Goal: Obtain resource: Download file/media

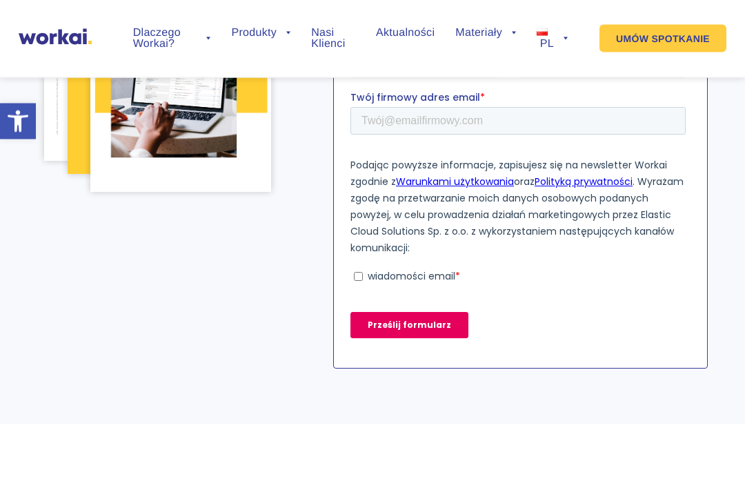
scroll to position [340, 0]
click at [90, 398] on section "Ebook: Jak mierzyć skuteczność komunikacji wewnętrznej? Wypełnij formularz i po…" at bounding box center [372, 66] width 745 height 716
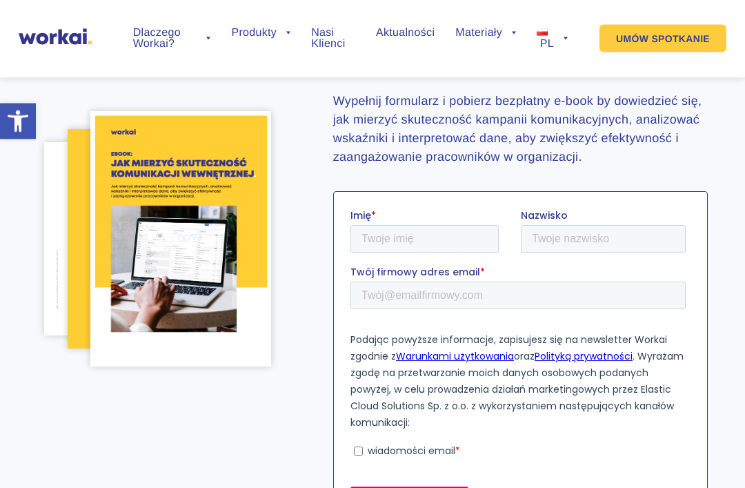
scroll to position [153, 0]
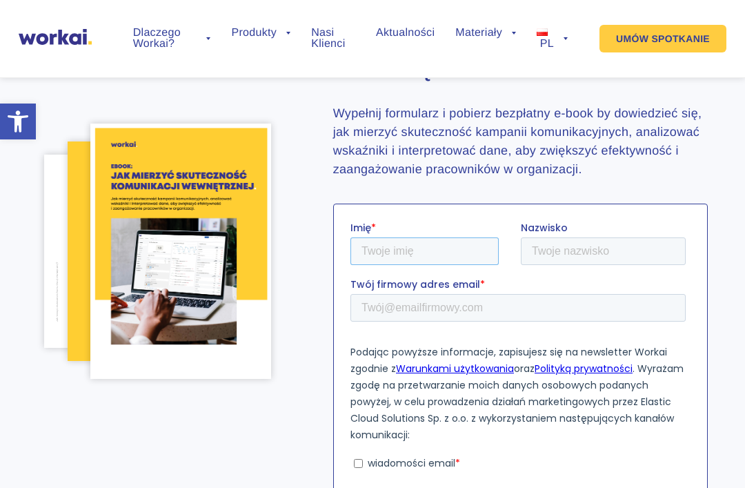
click at [379, 257] on input "Imię *" at bounding box center [424, 251] width 148 height 28
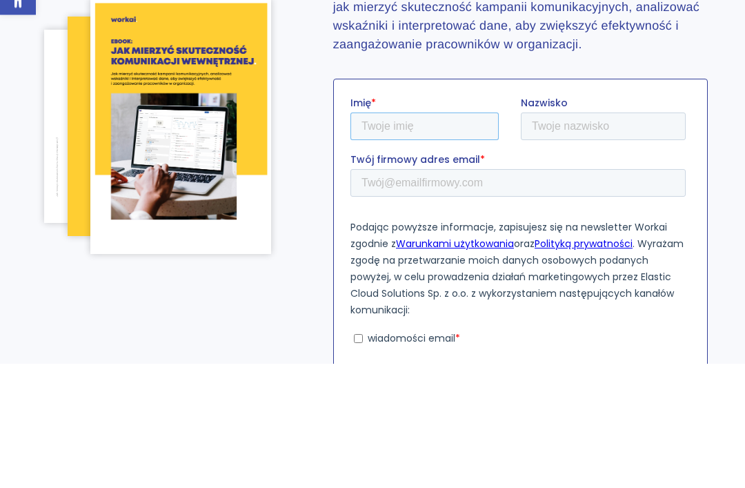
type input "p"
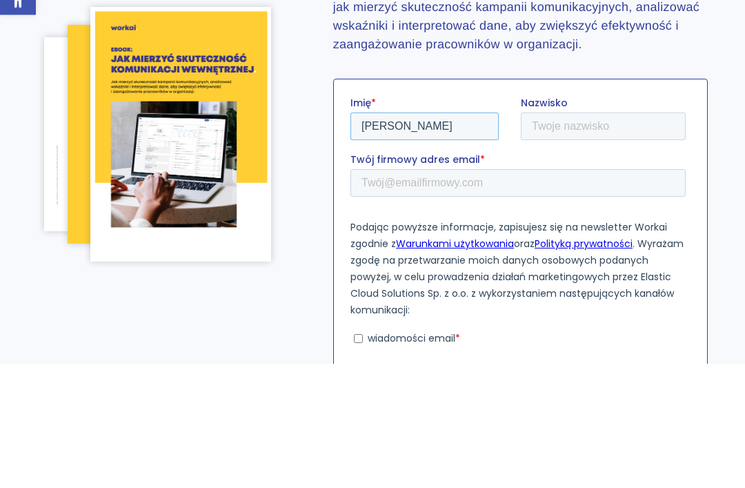
type input "Piotr"
click at [617, 184] on input "Twój firmowy adres email *" at bounding box center [517, 183] width 335 height 28
type input "p.krawczyk"
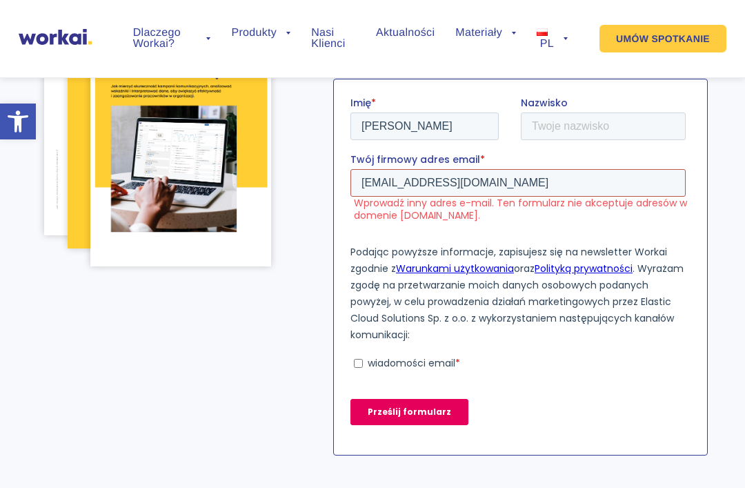
click at [498, 183] on input "p.krawczyk6@icloud.com" at bounding box center [517, 183] width 335 height 28
click at [491, 181] on input "pkrawczyk2806@o2.pl" at bounding box center [517, 183] width 335 height 28
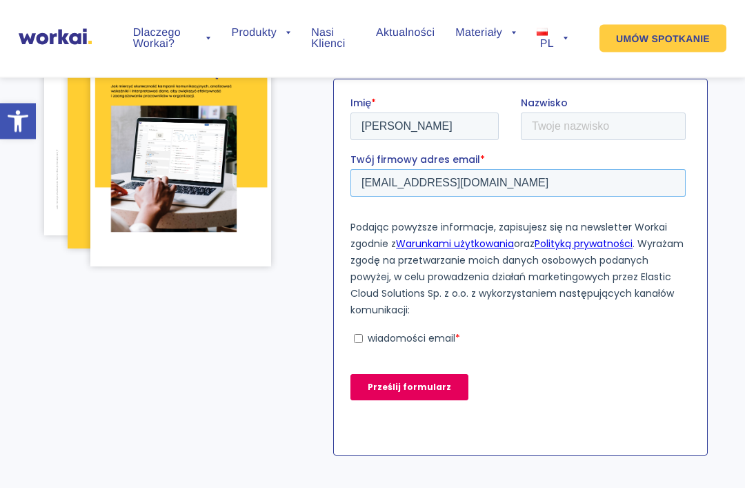
type input "pkrawczyk@tct.pl"
click at [362, 335] on input "wiadomości email *" at bounding box center [357, 338] width 9 height 9
checkbox input "true"
click at [437, 389] on input "Prześlij formularz" at bounding box center [409, 387] width 118 height 26
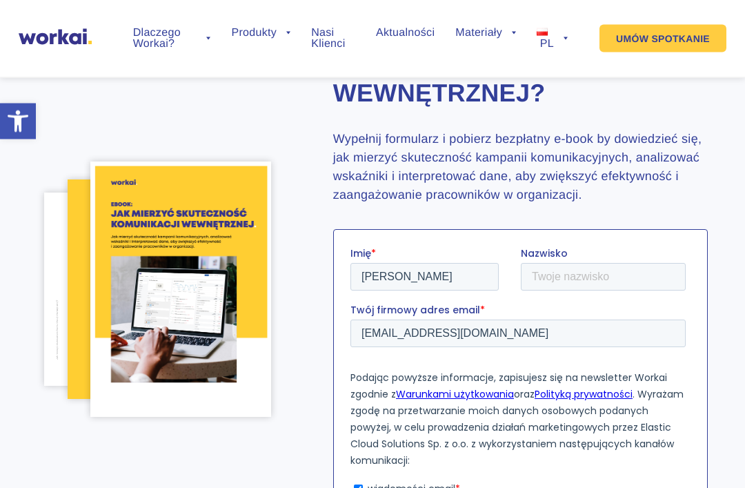
scroll to position [128, 0]
click at [130, 324] on img at bounding box center [180, 288] width 180 height 255
click at [134, 326] on img at bounding box center [180, 288] width 180 height 255
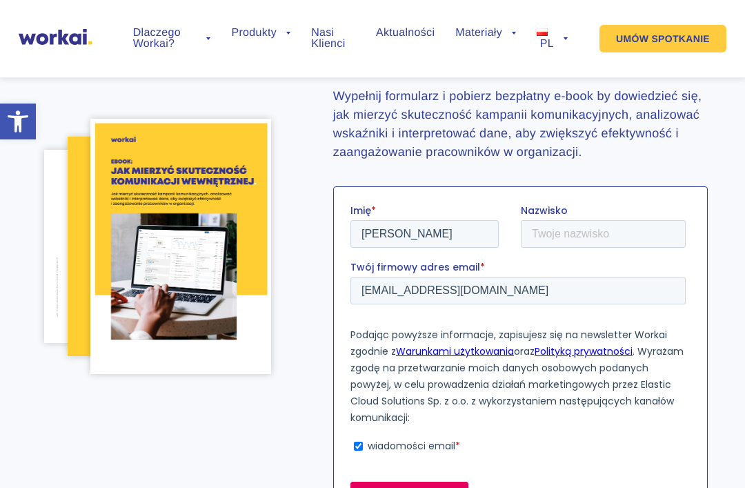
scroll to position [184, 0]
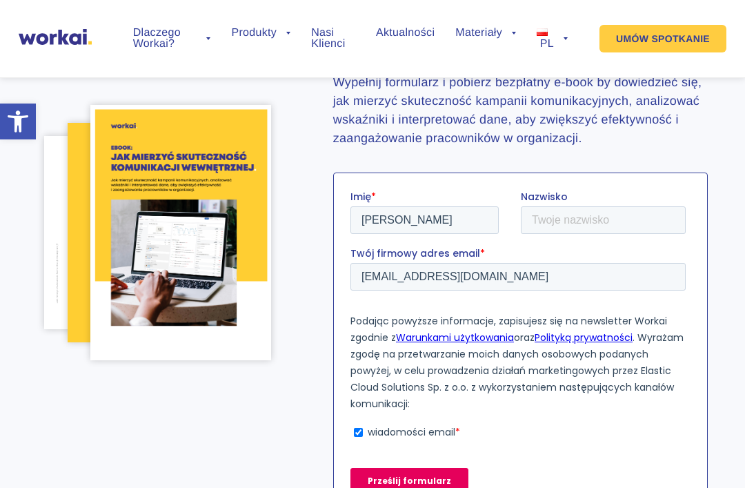
click at [78, 421] on div "Ebook: Jak mierzyć skuteczność komunikacji wewnętrznej? Wypełnij formularz i po…" at bounding box center [372, 234] width 671 height 630
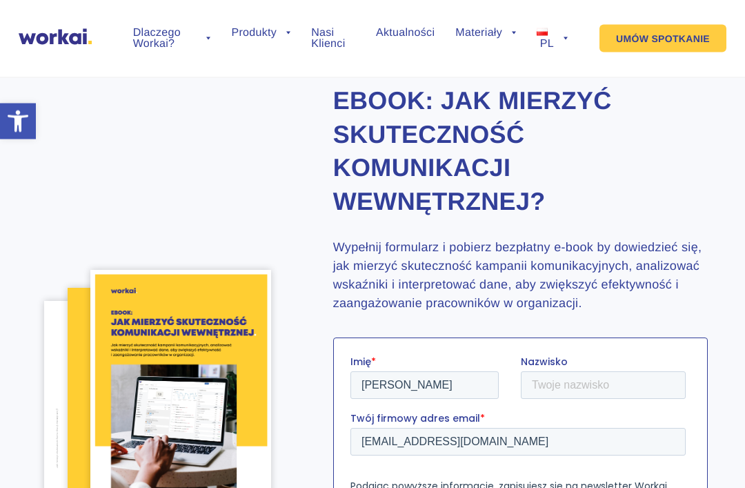
scroll to position [0, 0]
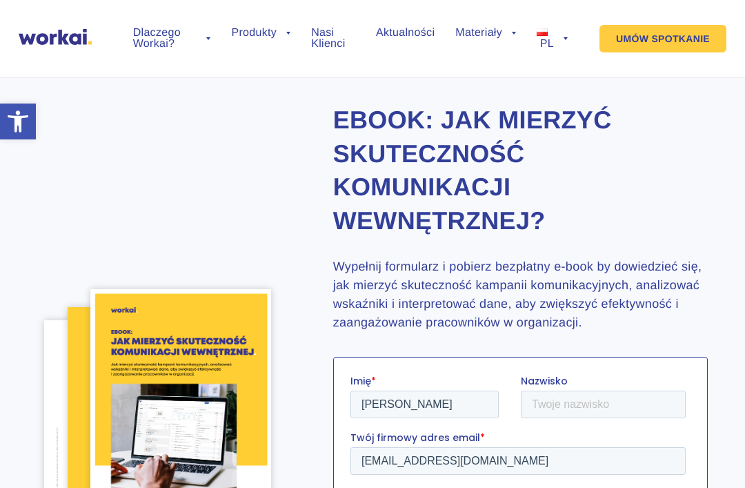
click at [431, 112] on link "Przewodniki i ebooki" at bounding box center [479, 128] width 152 height 32
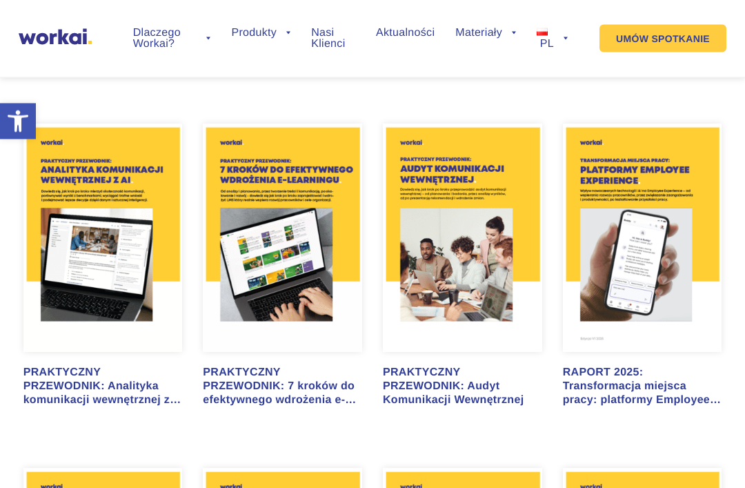
scroll to position [639, 0]
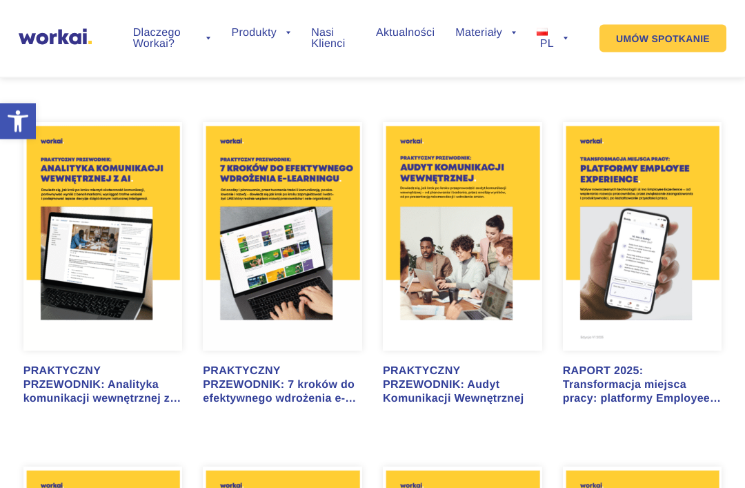
click at [415, 392] on div "PRAKTYCZNY PRZEWODNIK: Audyt Komunikacji Wewnętrznej" at bounding box center [462, 385] width 159 height 41
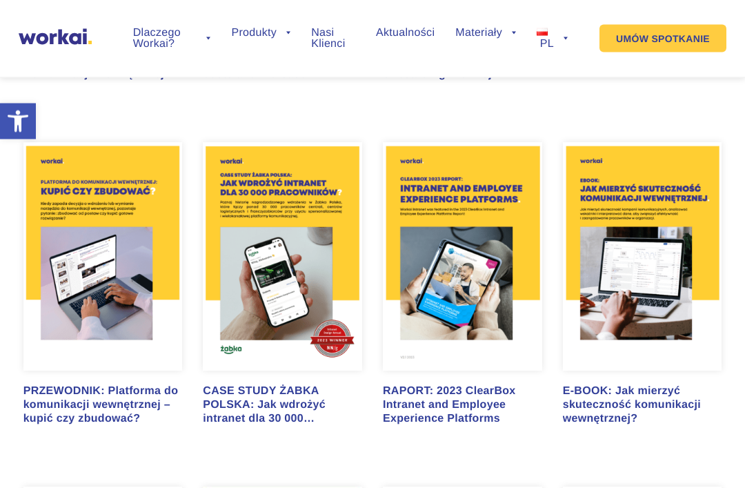
scroll to position [1308, 0]
click at [194, 80] on link "Workai Intranet" at bounding box center [254, 96] width 152 height 32
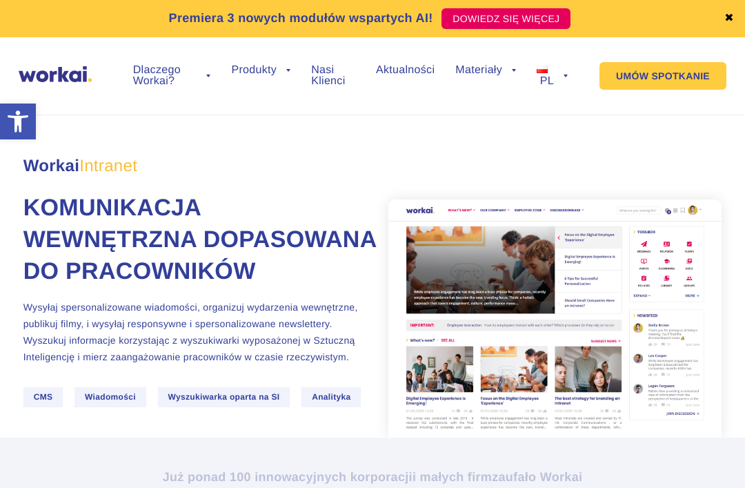
click at [202, 181] on link "Workai Knowledge" at bounding box center [254, 197] width 152 height 32
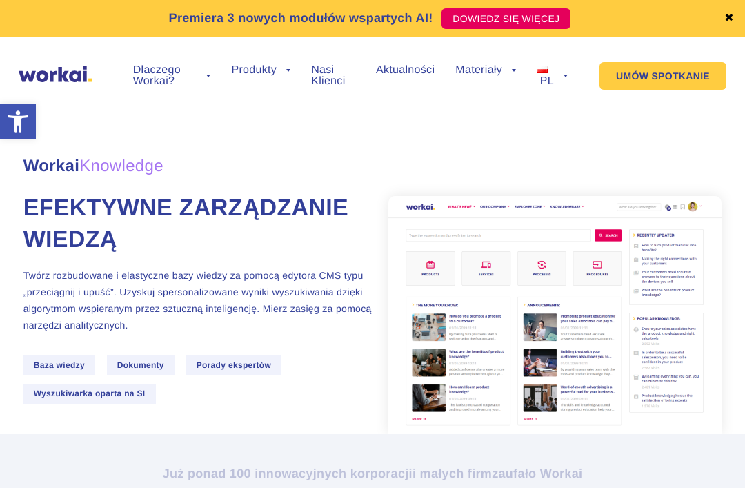
click at [422, 181] on link "Blog" at bounding box center [479, 197] width 152 height 32
